Goal: Information Seeking & Learning: Understand process/instructions

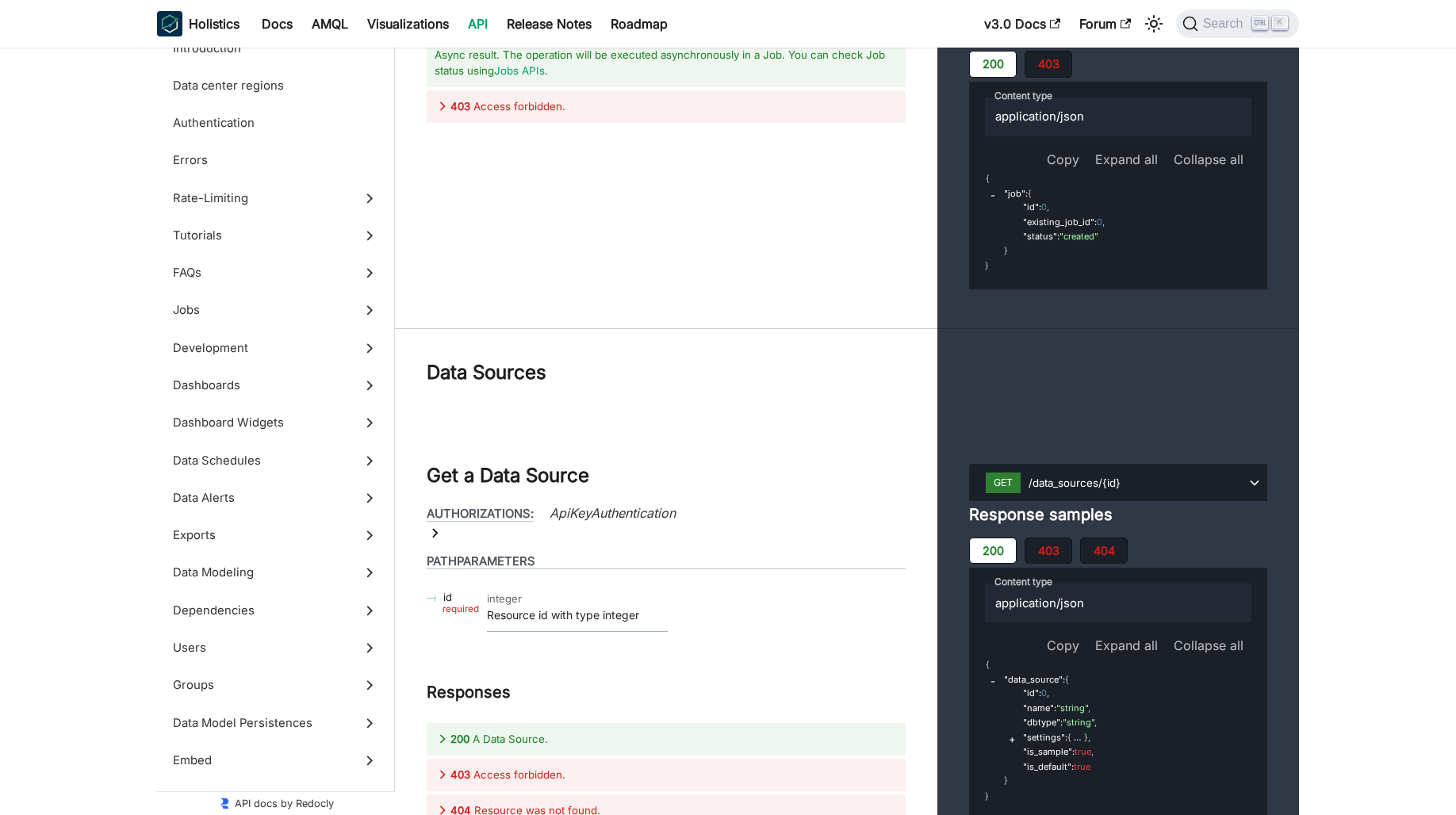
scroll to position [57243, 0]
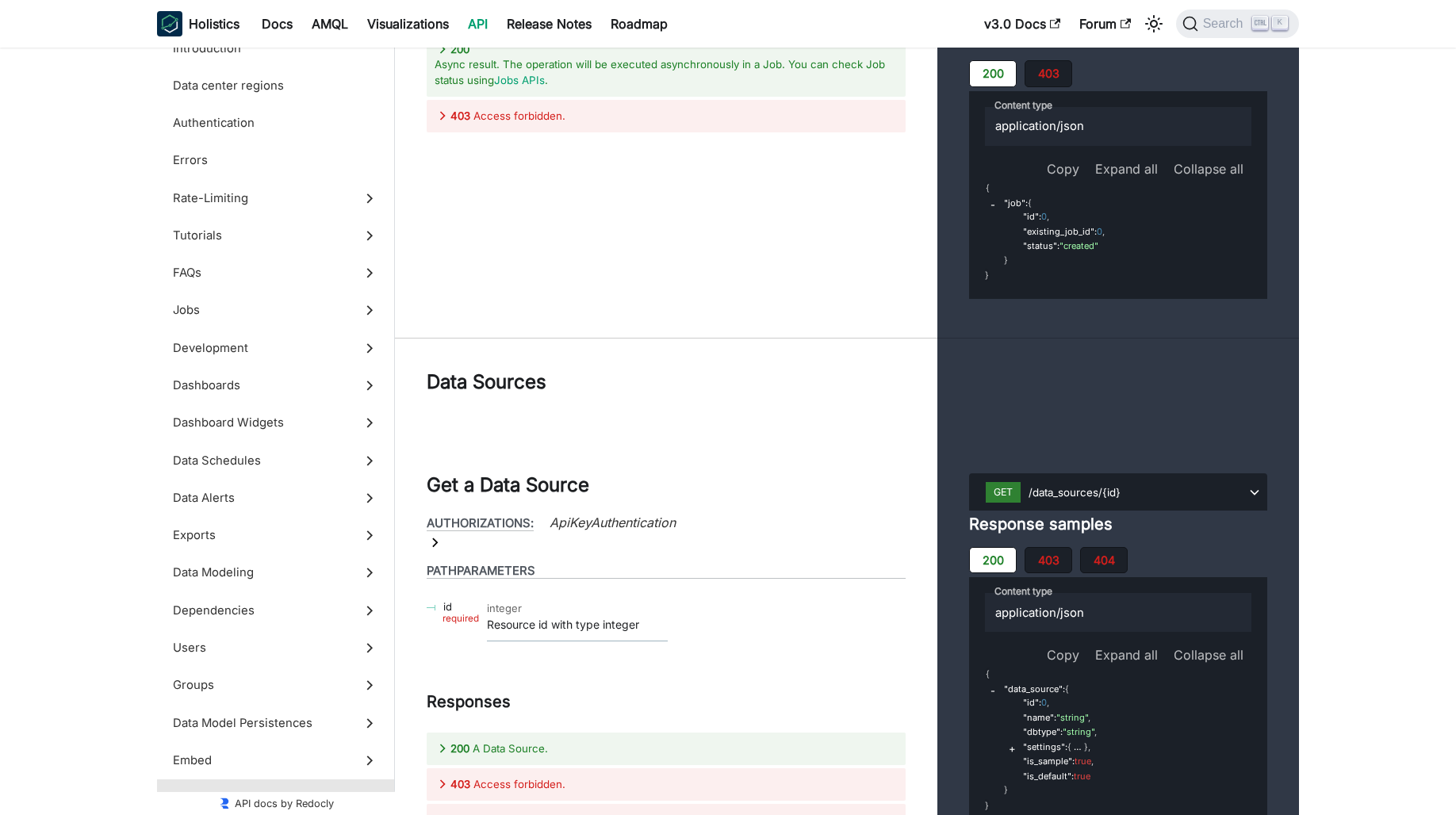
scroll to position [57480, 0]
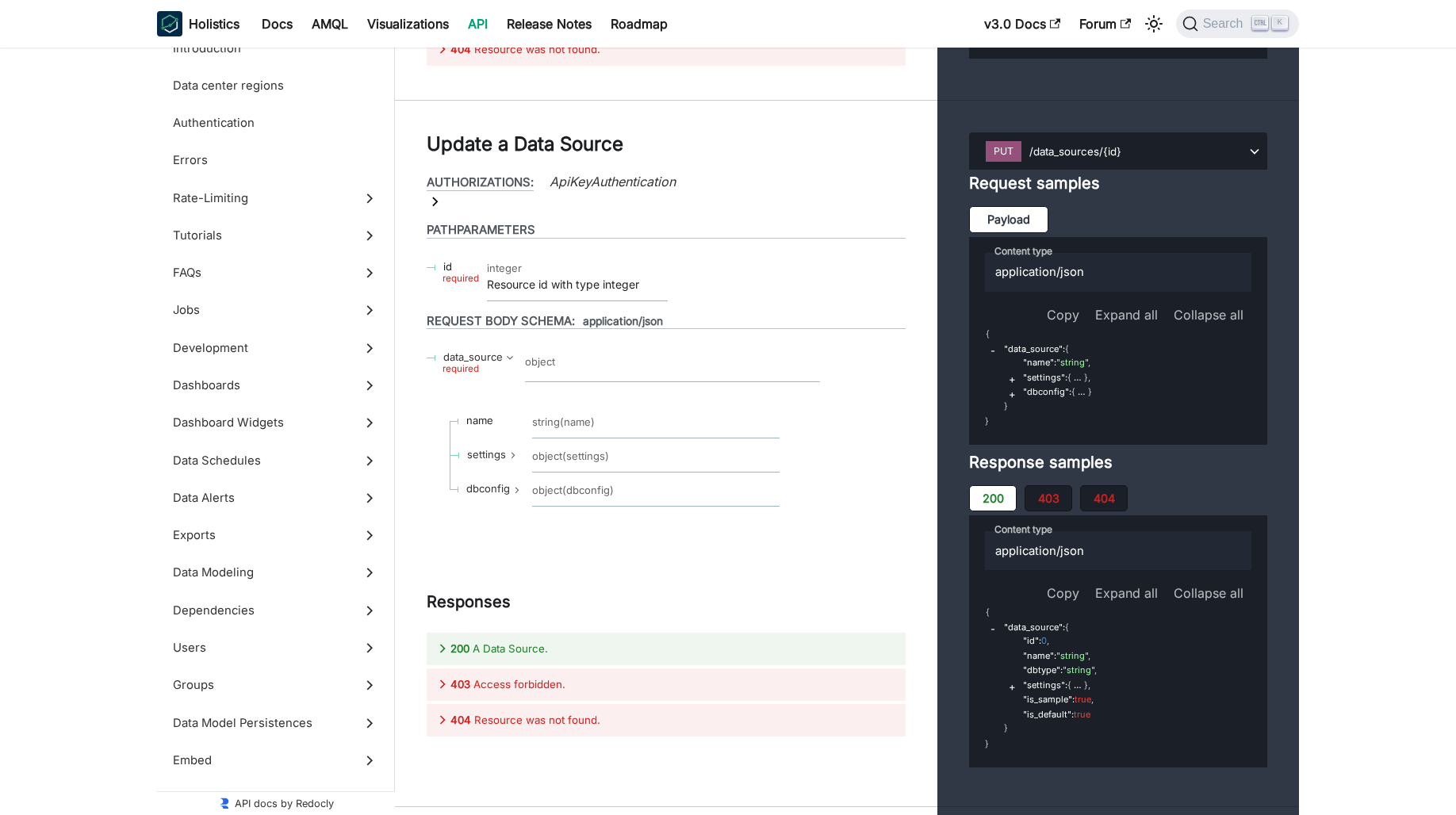
scroll to position [58273, 0]
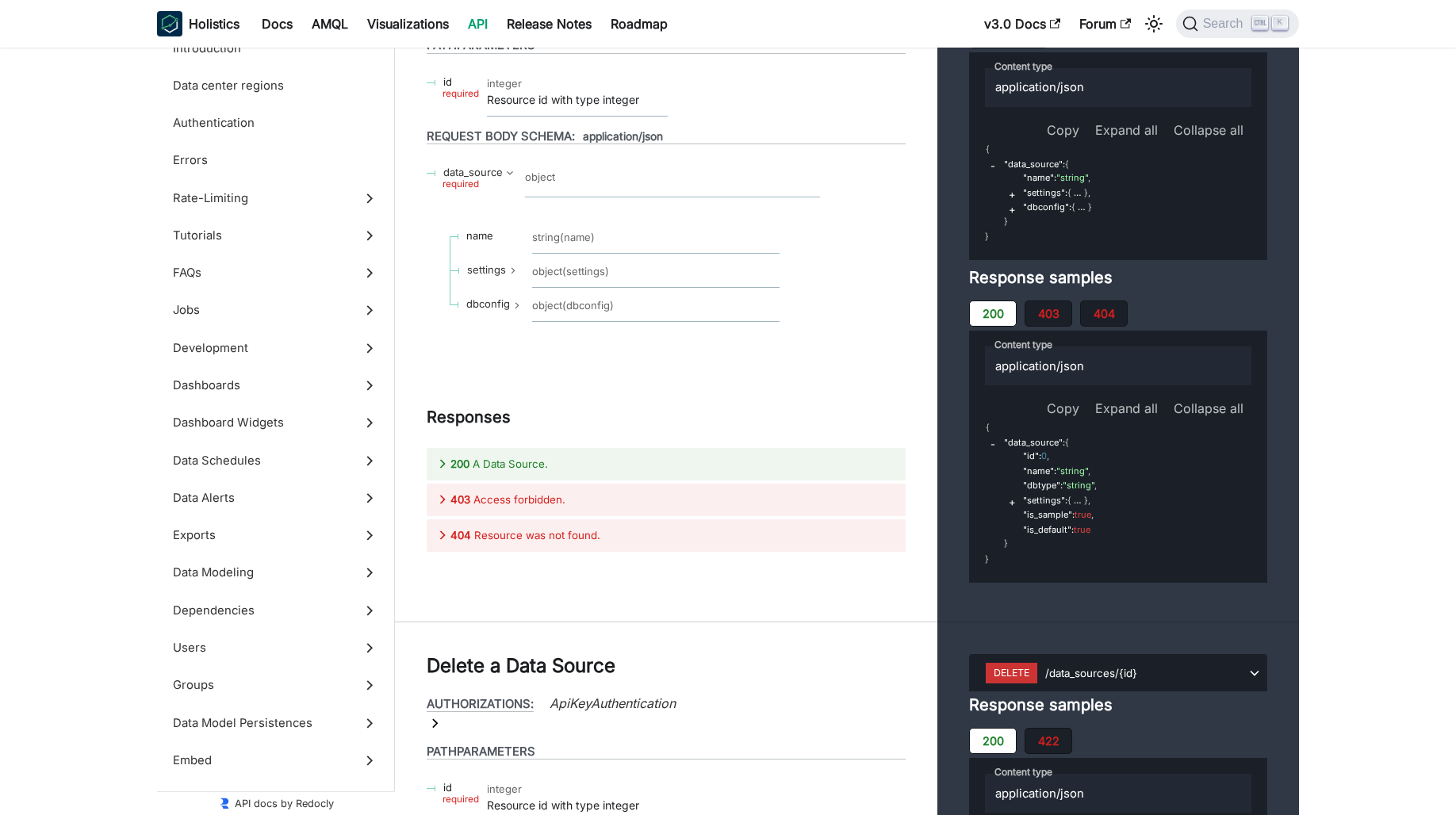
scroll to position [58591, 0]
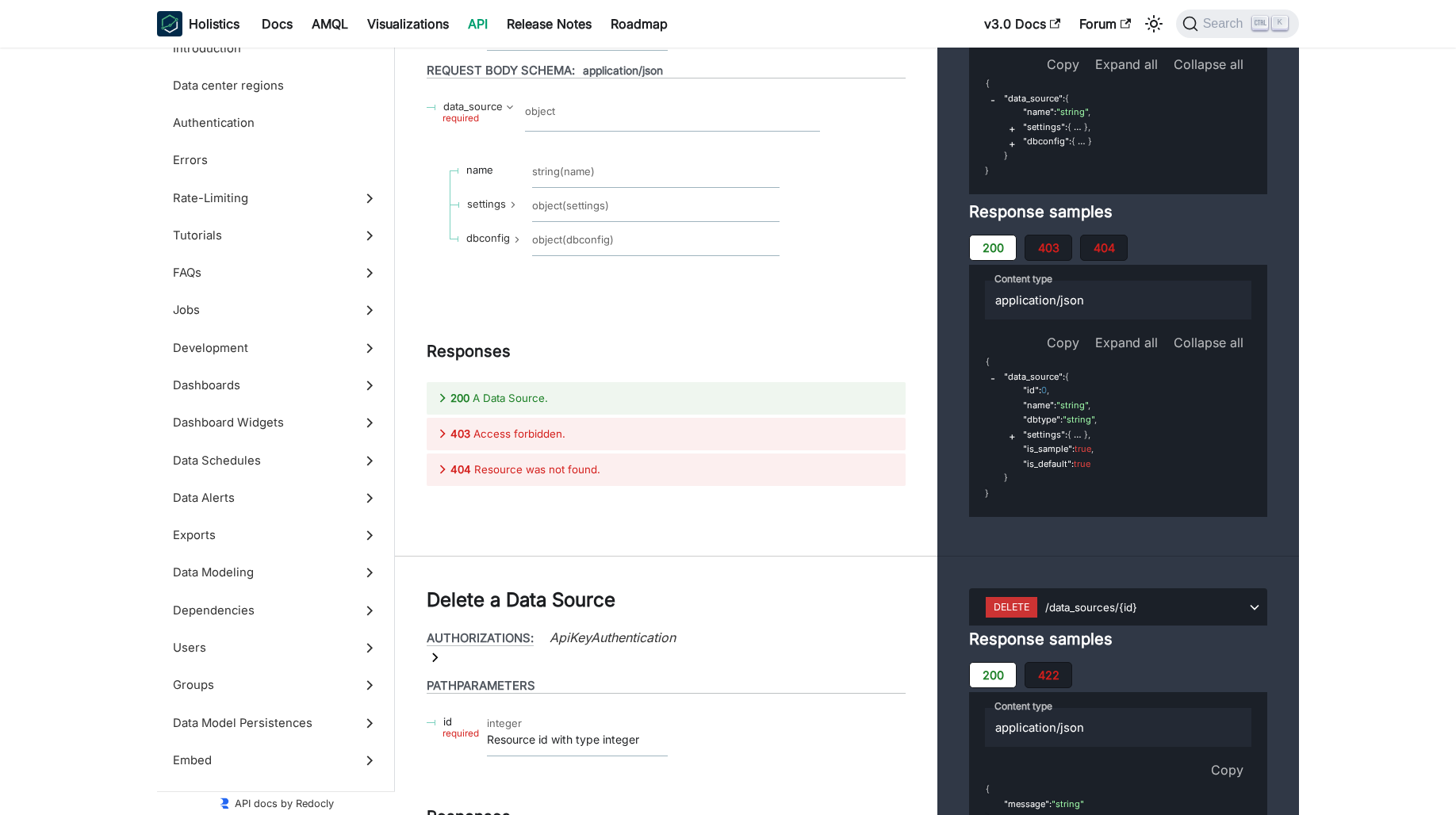
scroll to position [58433, 0]
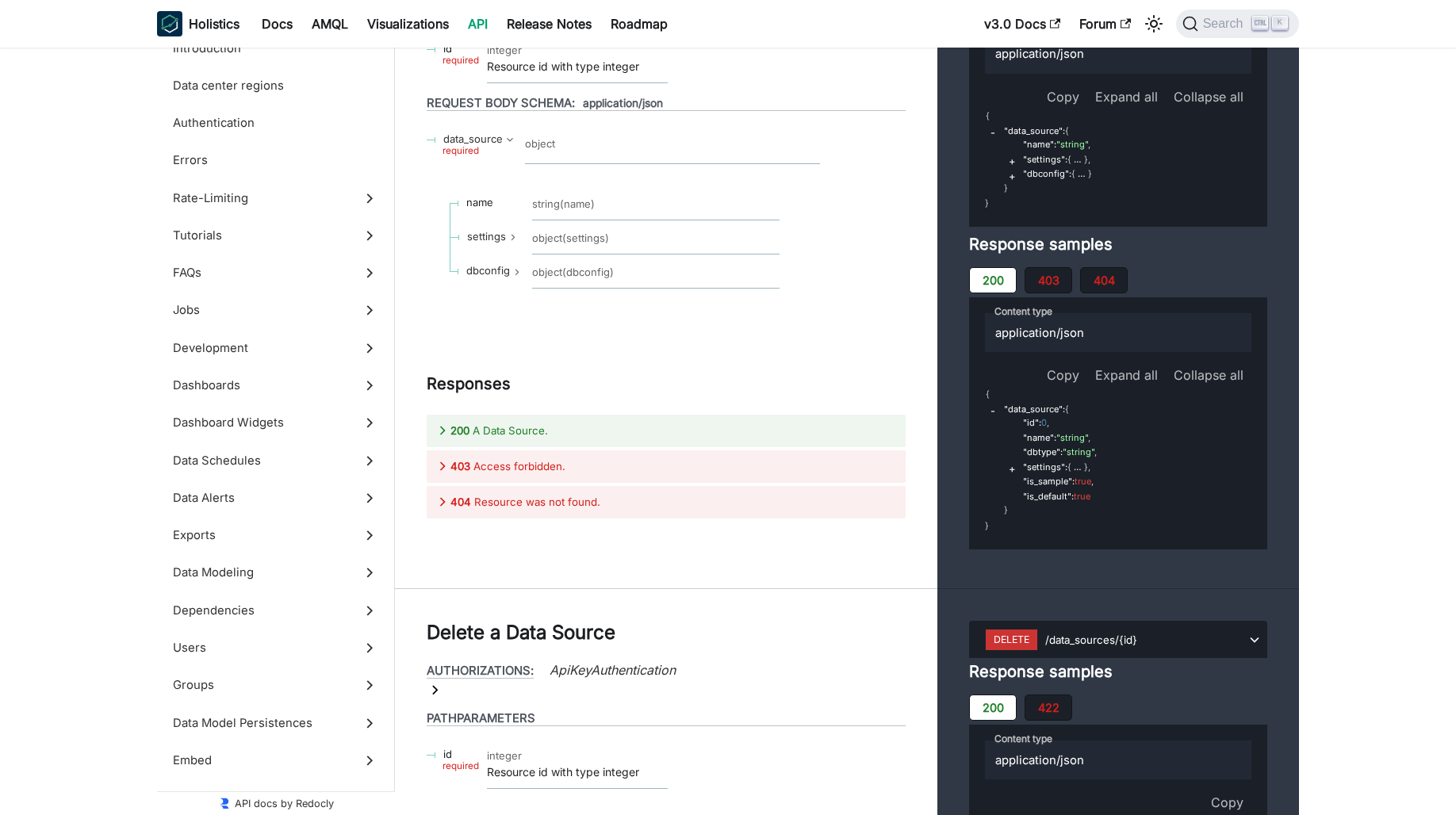
drag, startPoint x: 1071, startPoint y: 403, endPoint x: 1173, endPoint y: 439, distance: 108.2
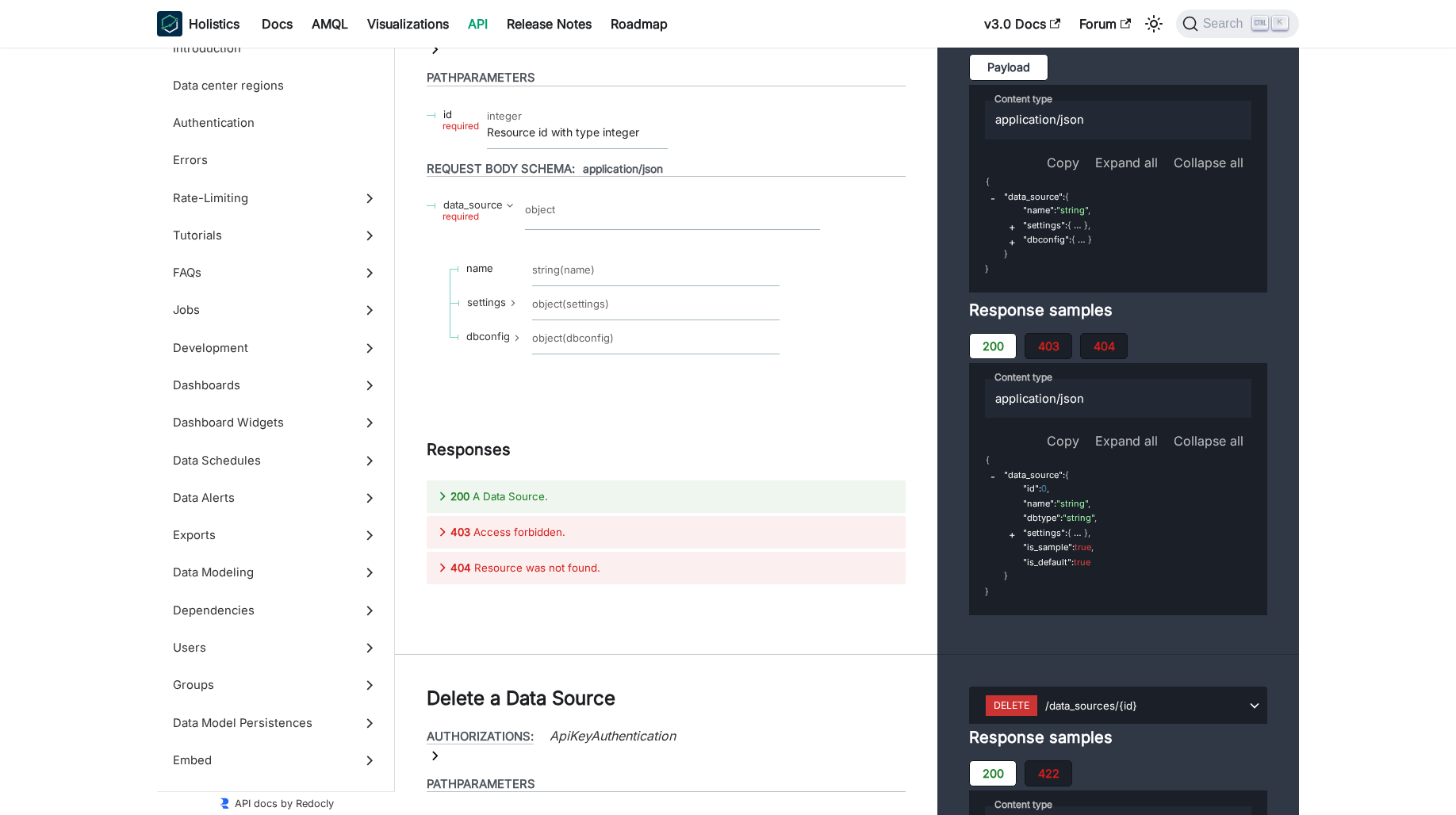
scroll to position [58433, 0]
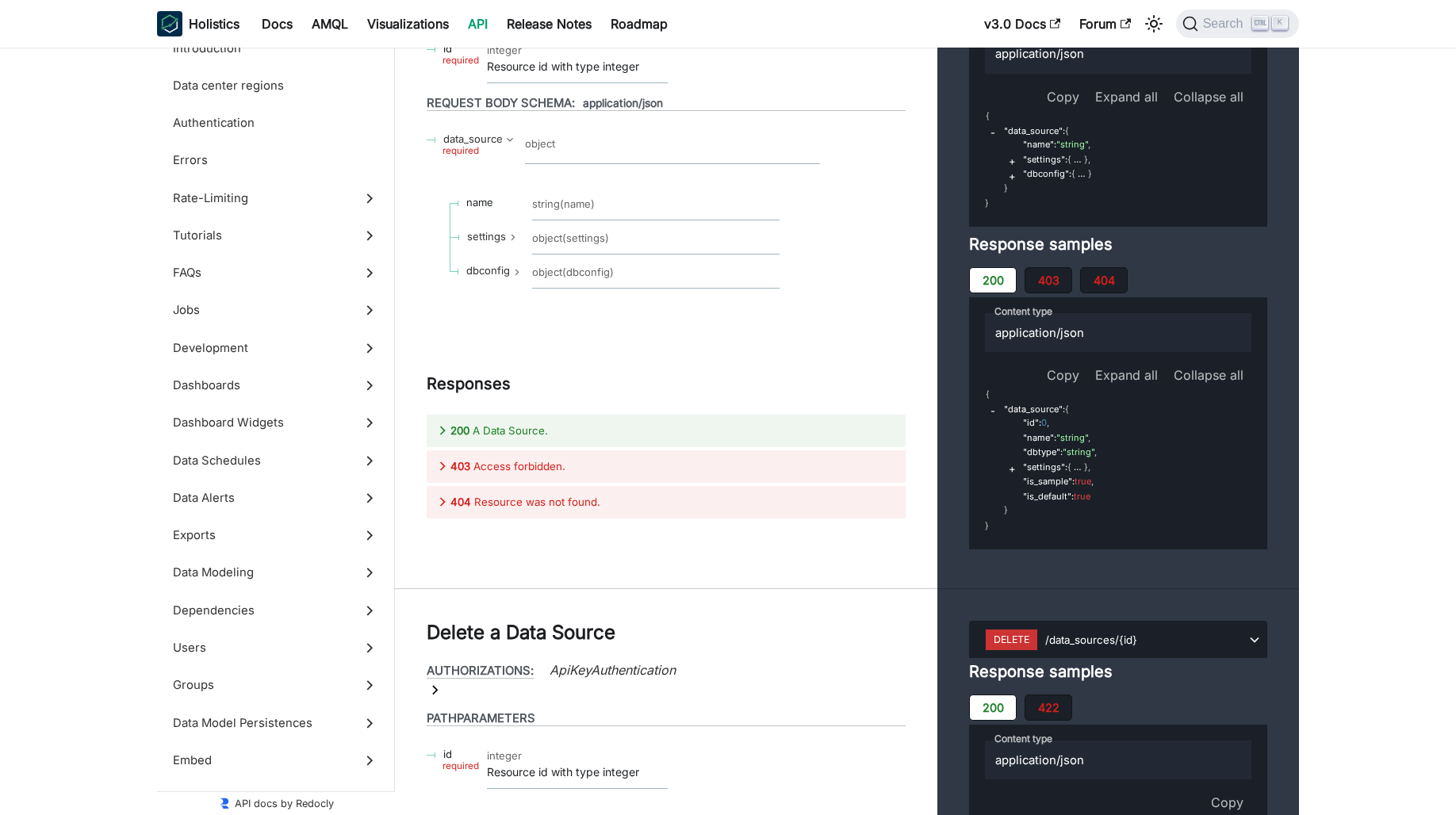
drag, startPoint x: 702, startPoint y: 175, endPoint x: 414, endPoint y: 175, distance: 288.0
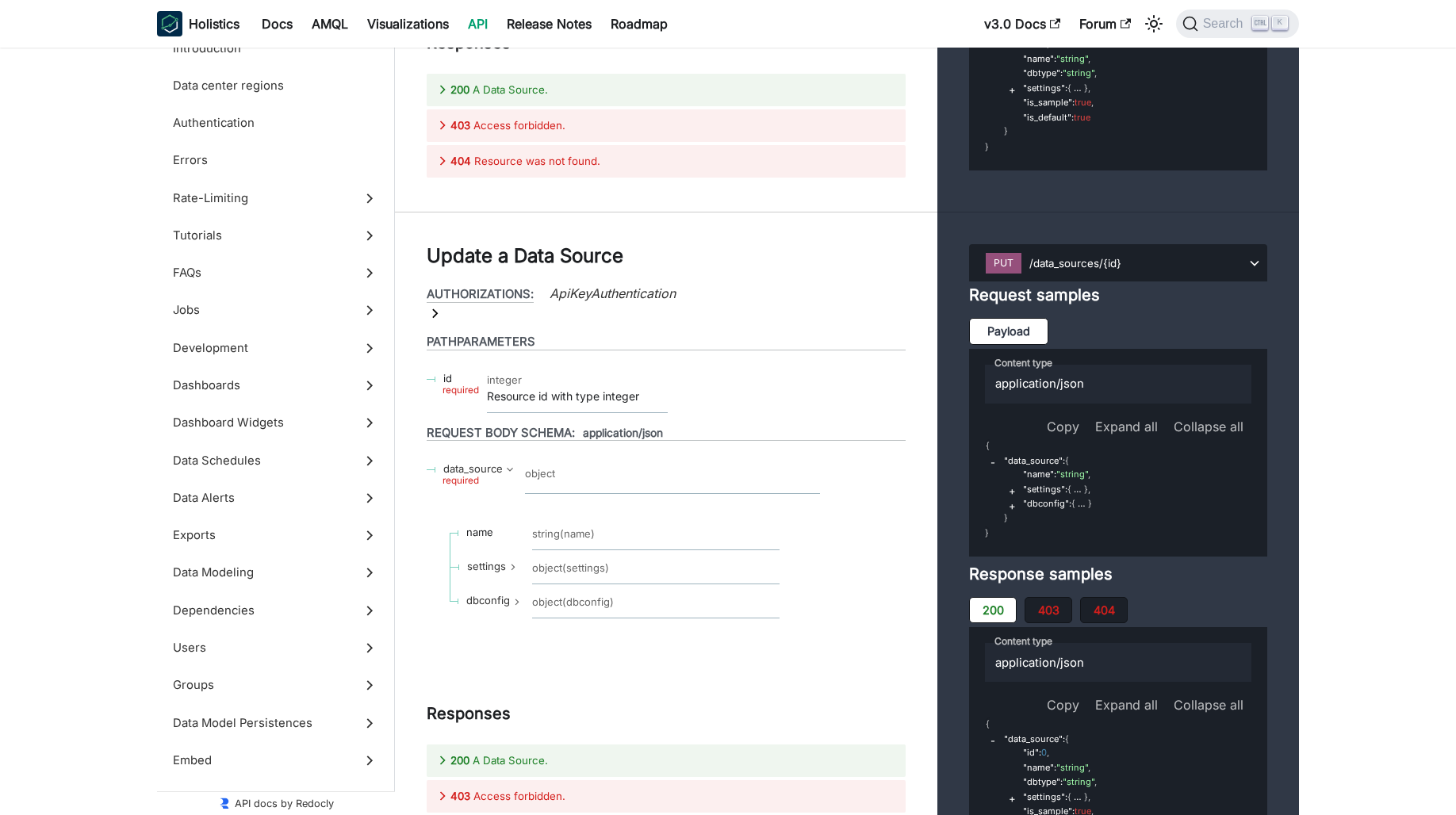
scroll to position [58036, 0]
